Goal: Information Seeking & Learning: Learn about a topic

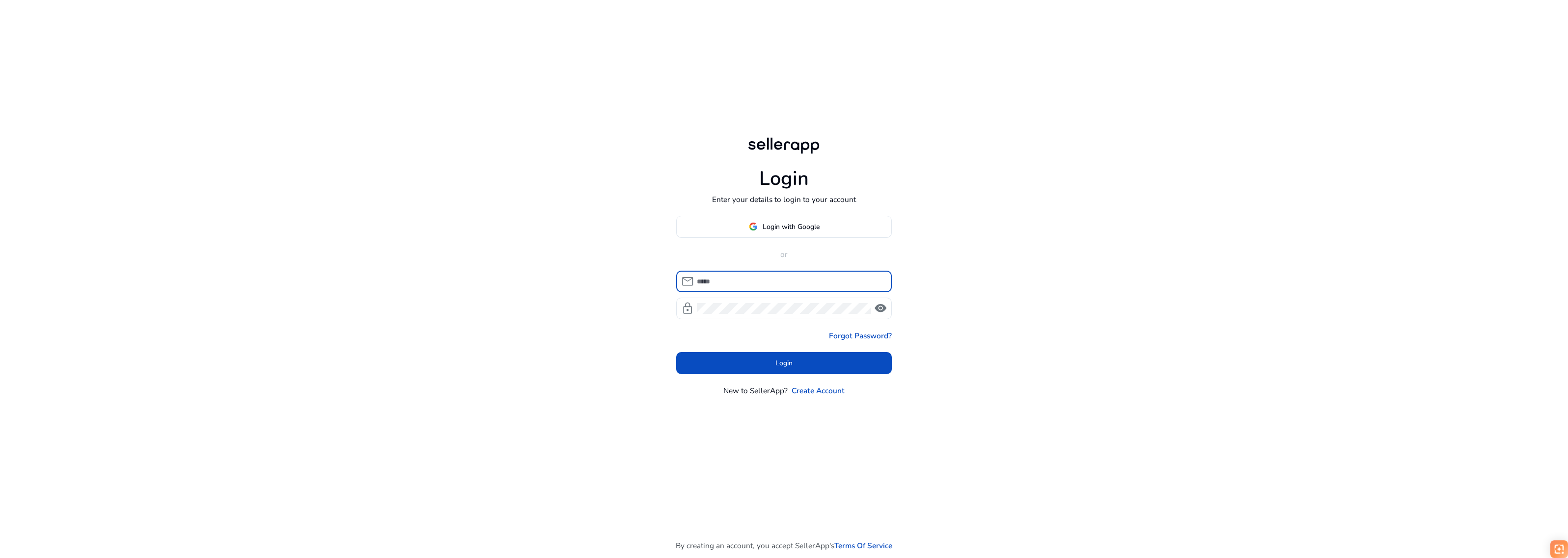
type input "**********"
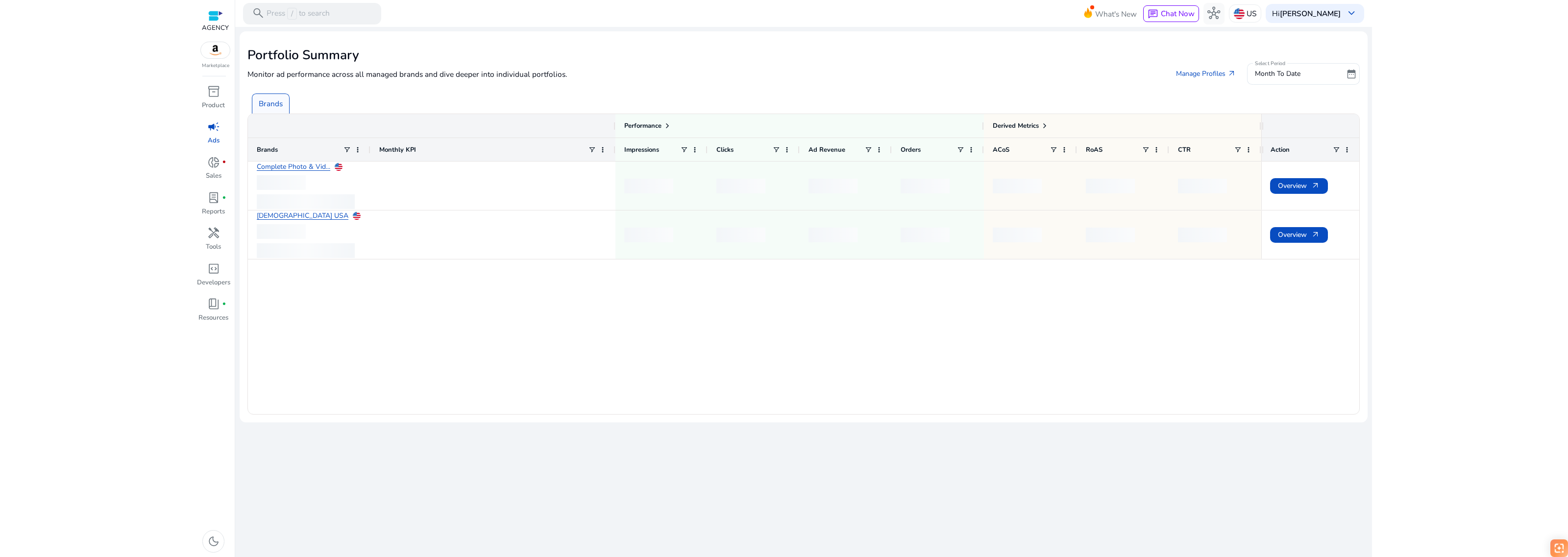
drag, startPoint x: 1519, startPoint y: 22, endPoint x: 1517, endPoint y: 13, distance: 9.2
click at [1520, 22] on div at bounding box center [784, 22] width 1568 height 44
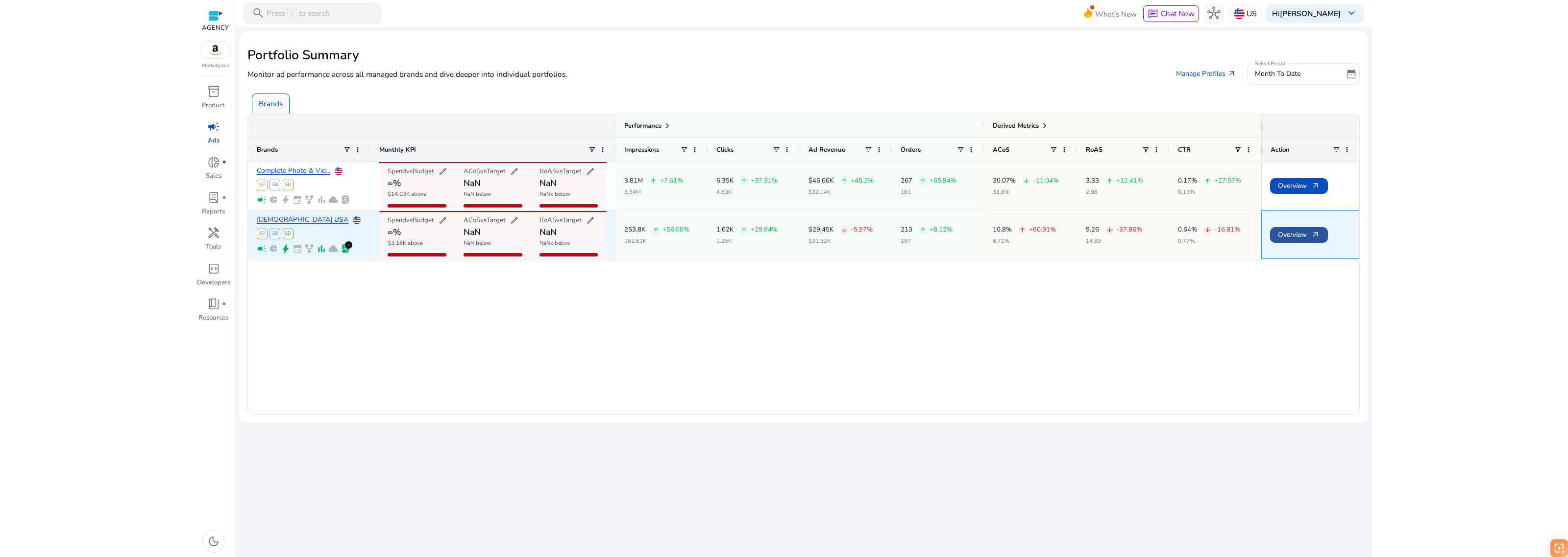
click at [1309, 235] on span "Overview arrow_outward" at bounding box center [1299, 235] width 42 height 20
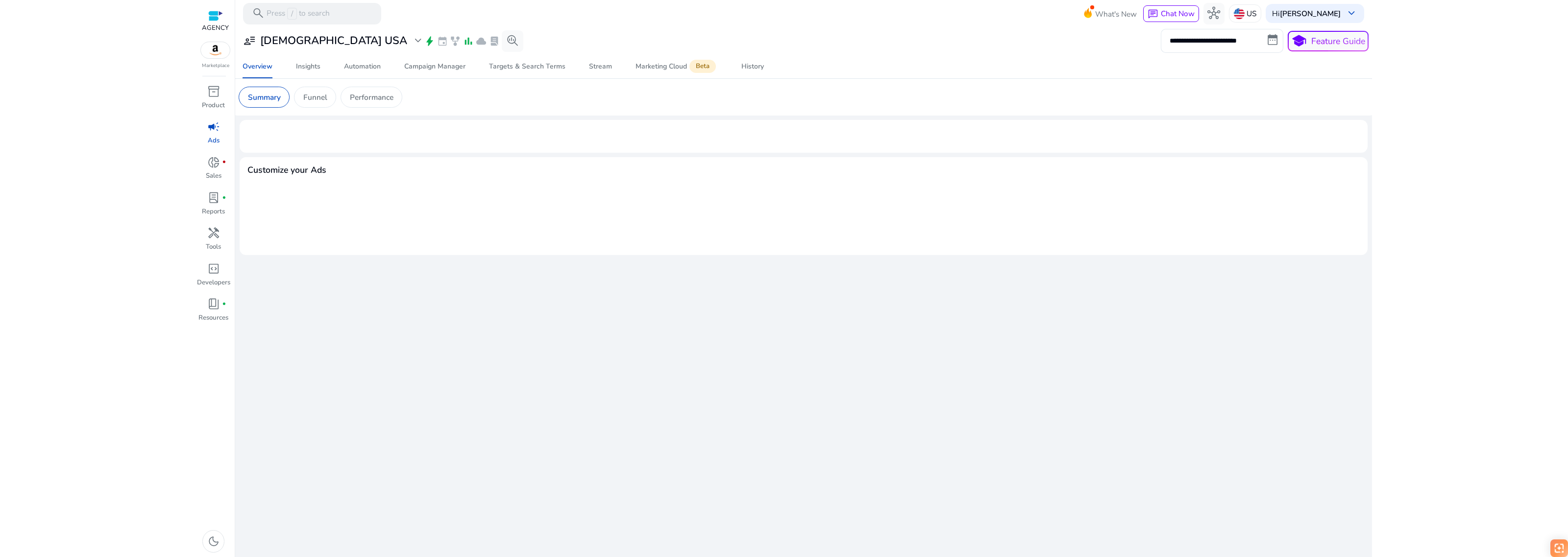
click at [1501, 8] on div at bounding box center [784, 22] width 1568 height 44
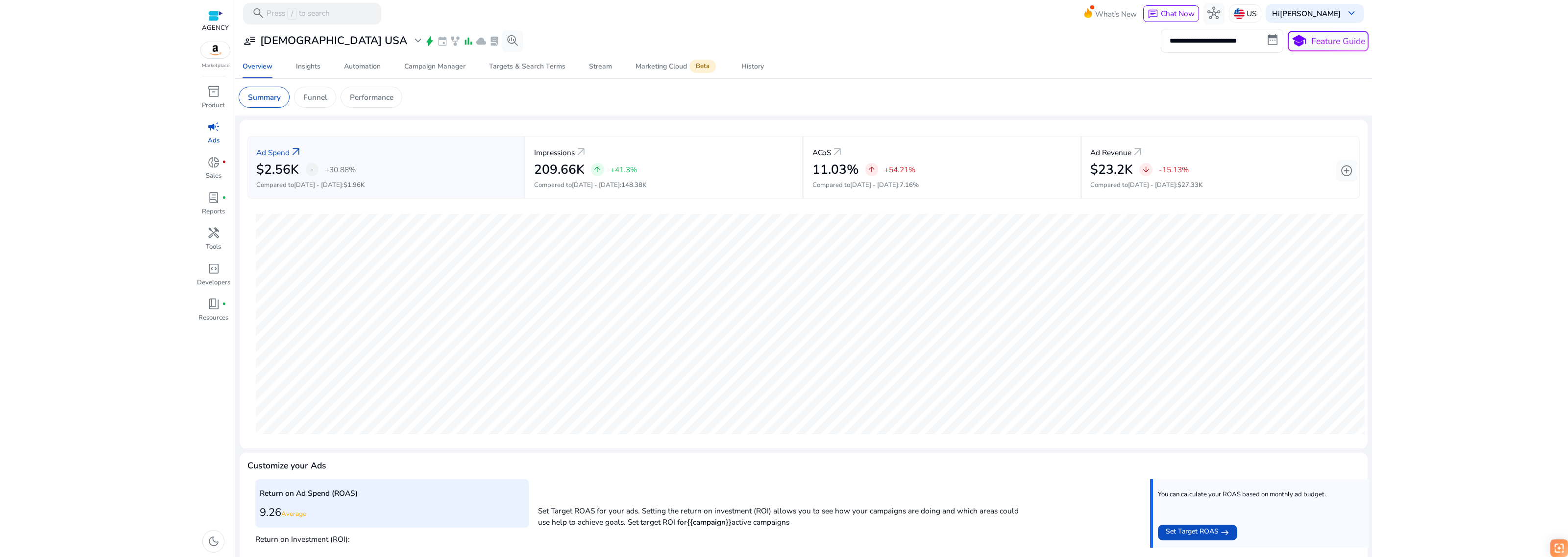
click at [1199, 43] on div at bounding box center [784, 22] width 1568 height 44
click at [1556, 19] on div at bounding box center [784, 22] width 1568 height 44
click at [1552, 13] on div at bounding box center [784, 22] width 1568 height 44
click at [1555, 17] on div at bounding box center [784, 22] width 1568 height 44
click at [1200, 38] on input "**********" at bounding box center [1222, 40] width 122 height 24
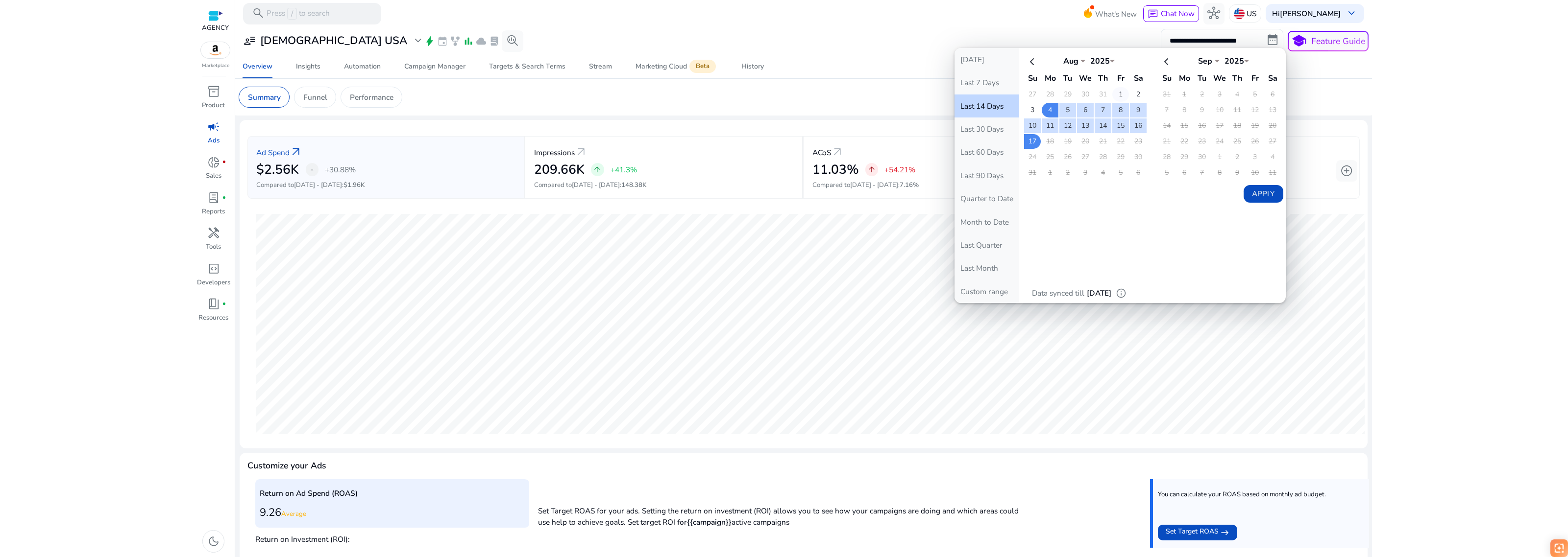
click at [1117, 89] on td "1" at bounding box center [1120, 94] width 17 height 14
click at [1028, 140] on td "17" at bounding box center [1033, 141] width 17 height 14
click at [1246, 197] on button "Apply" at bounding box center [1263, 194] width 40 height 18
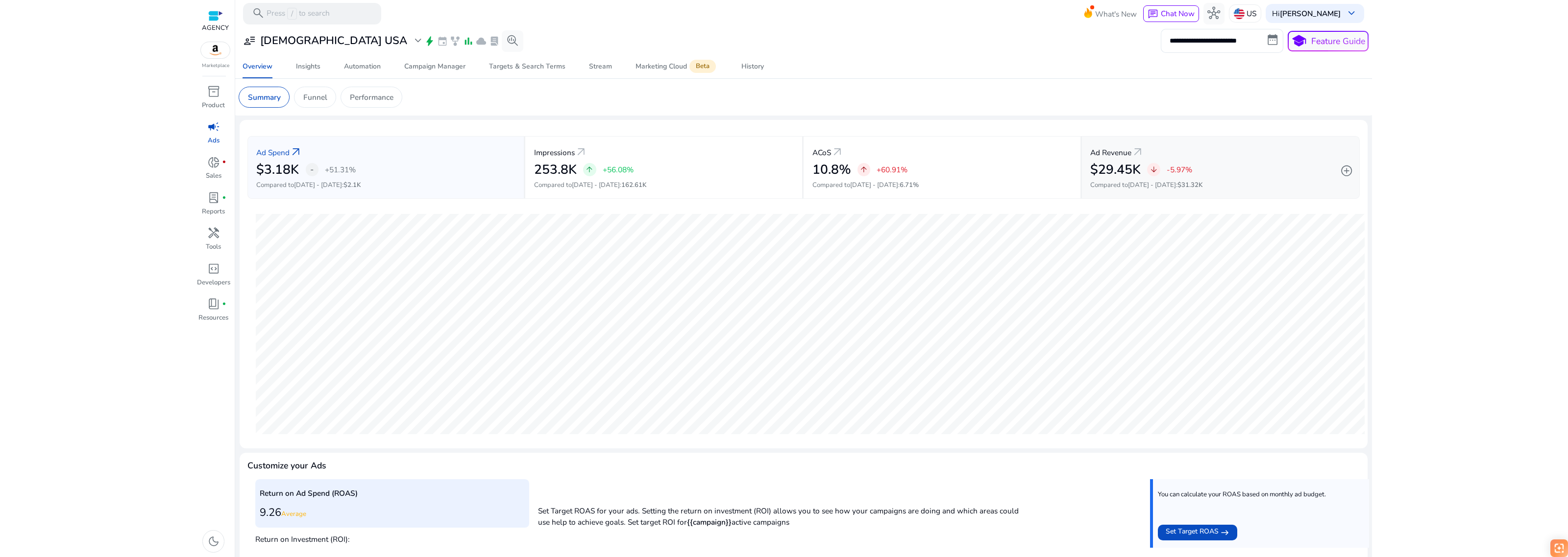
click at [1160, 169] on div "arrow_downward -5.97%" at bounding box center [1168, 169] width 45 height 13
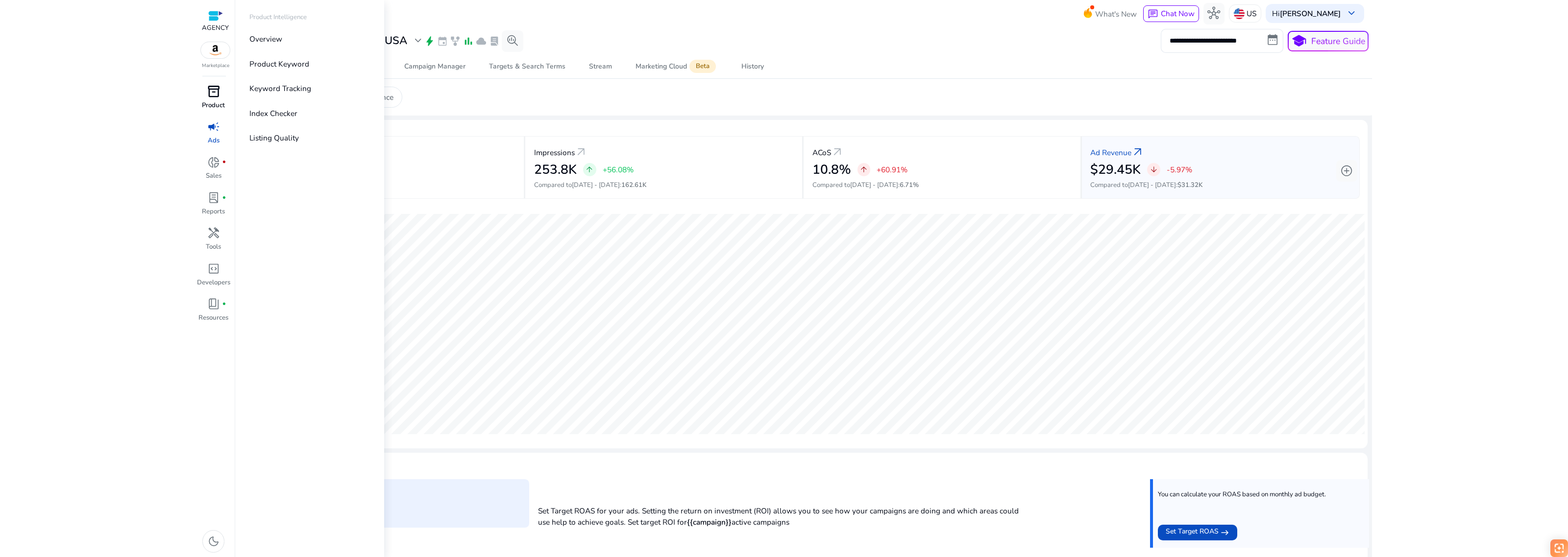
click at [221, 92] on div "inventory_2" at bounding box center [212, 92] width 30 height 17
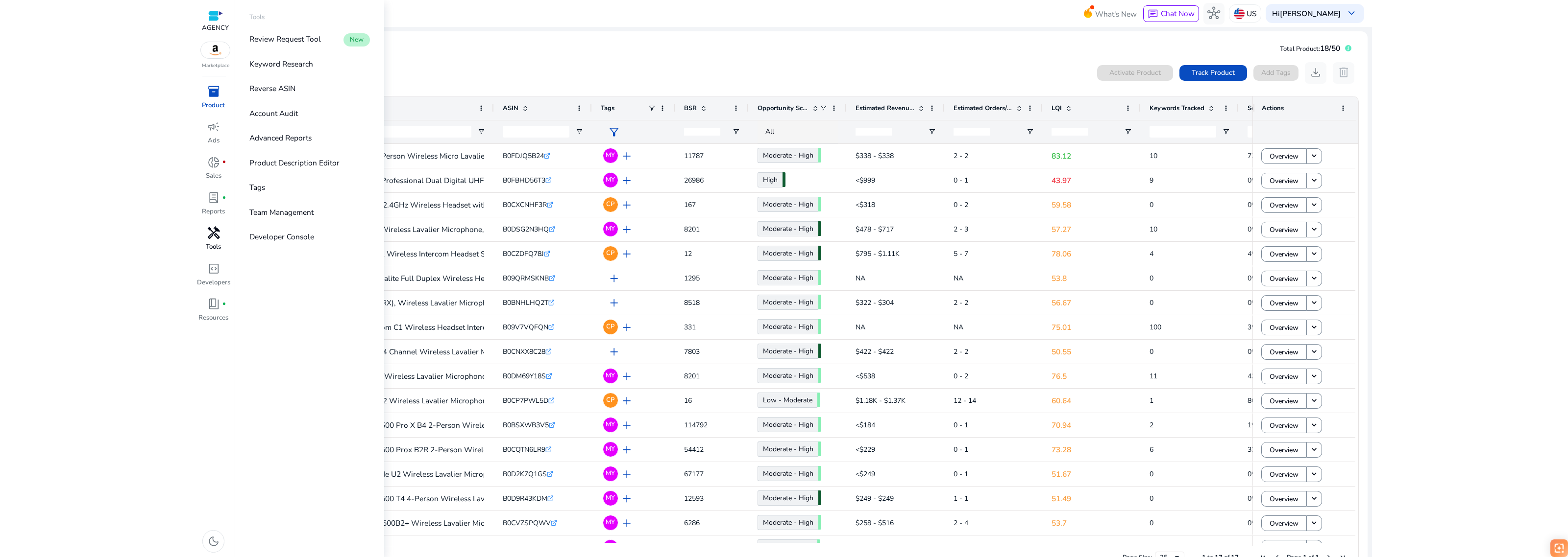
click at [207, 245] on p "Tools" at bounding box center [213, 248] width 15 height 10
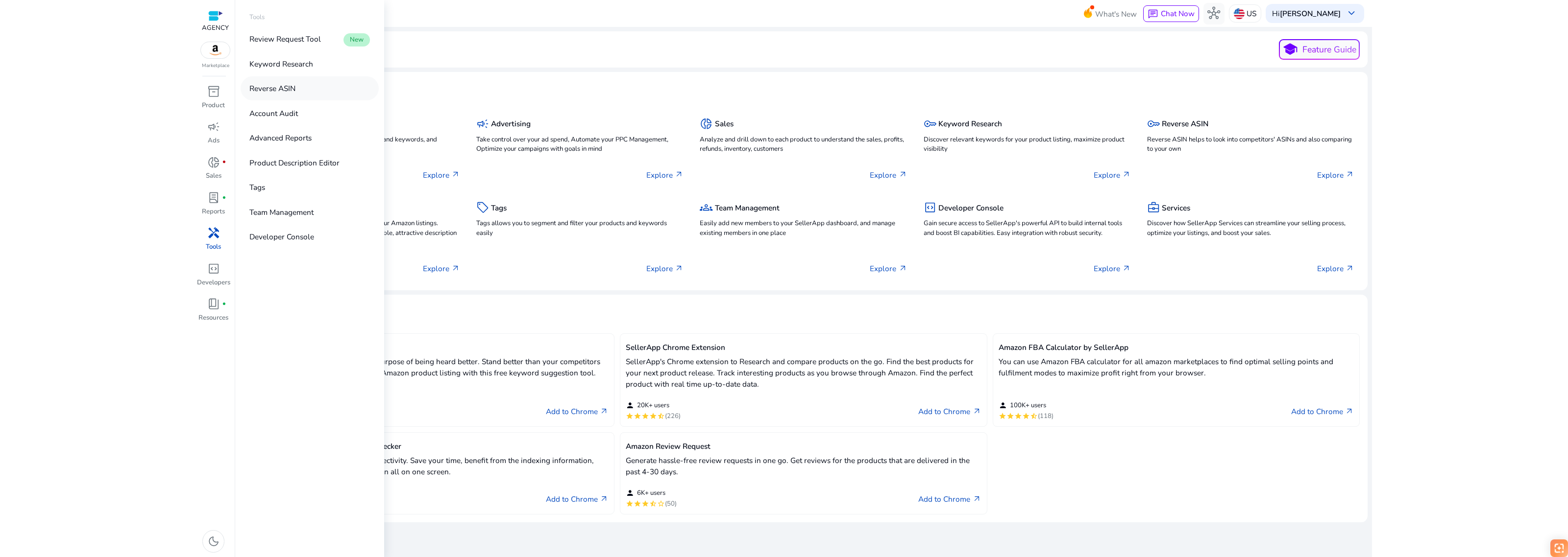
click at [278, 94] on p "Reverse ASIN" at bounding box center [272, 88] width 46 height 11
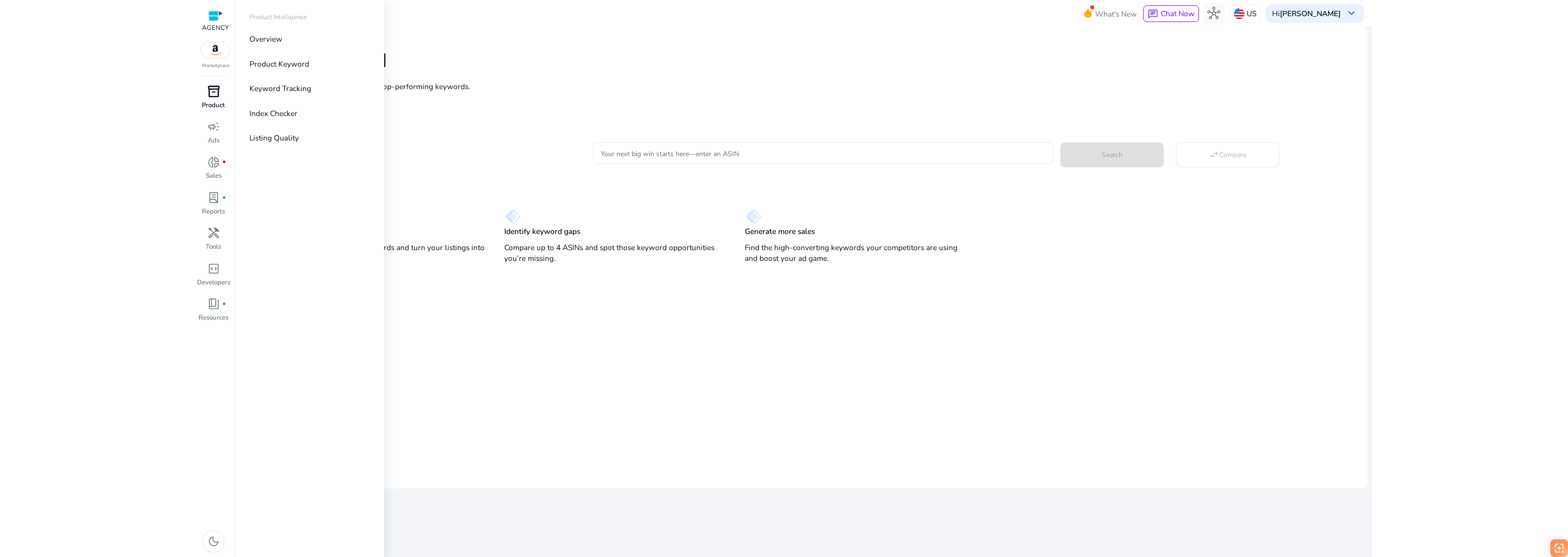
click at [215, 93] on span "inventory_2" at bounding box center [213, 91] width 13 height 13
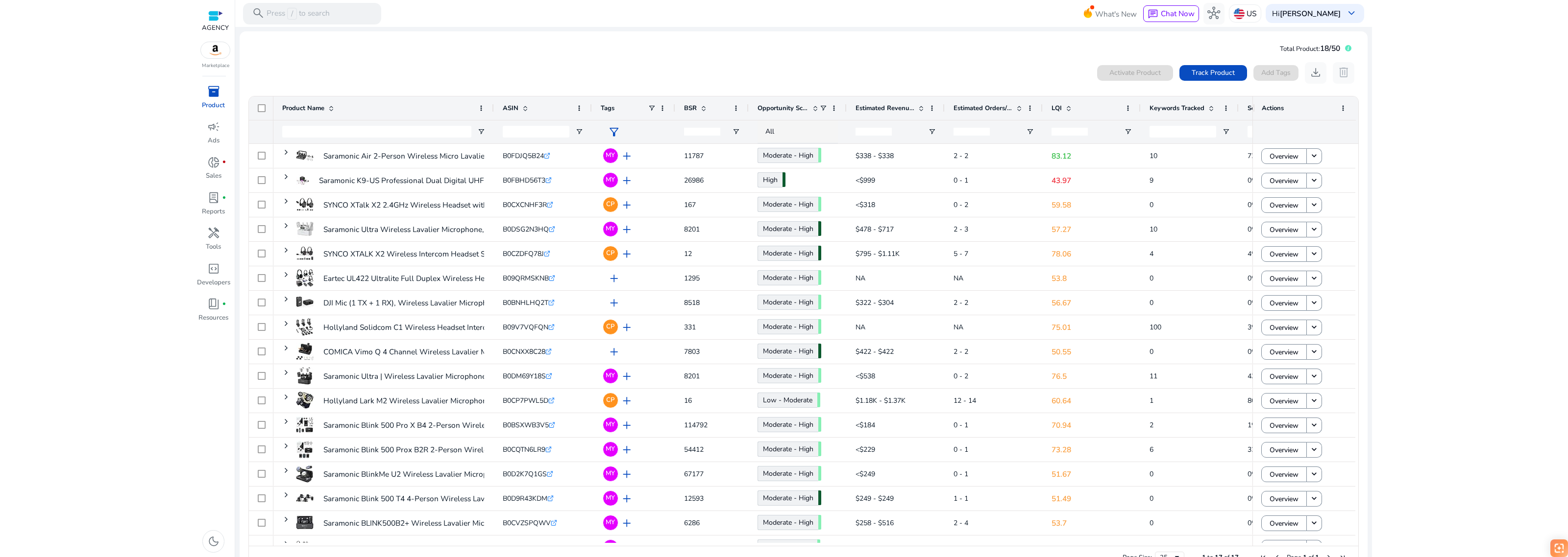
scroll to position [17, 0]
